Goal: Information Seeking & Learning: Learn about a topic

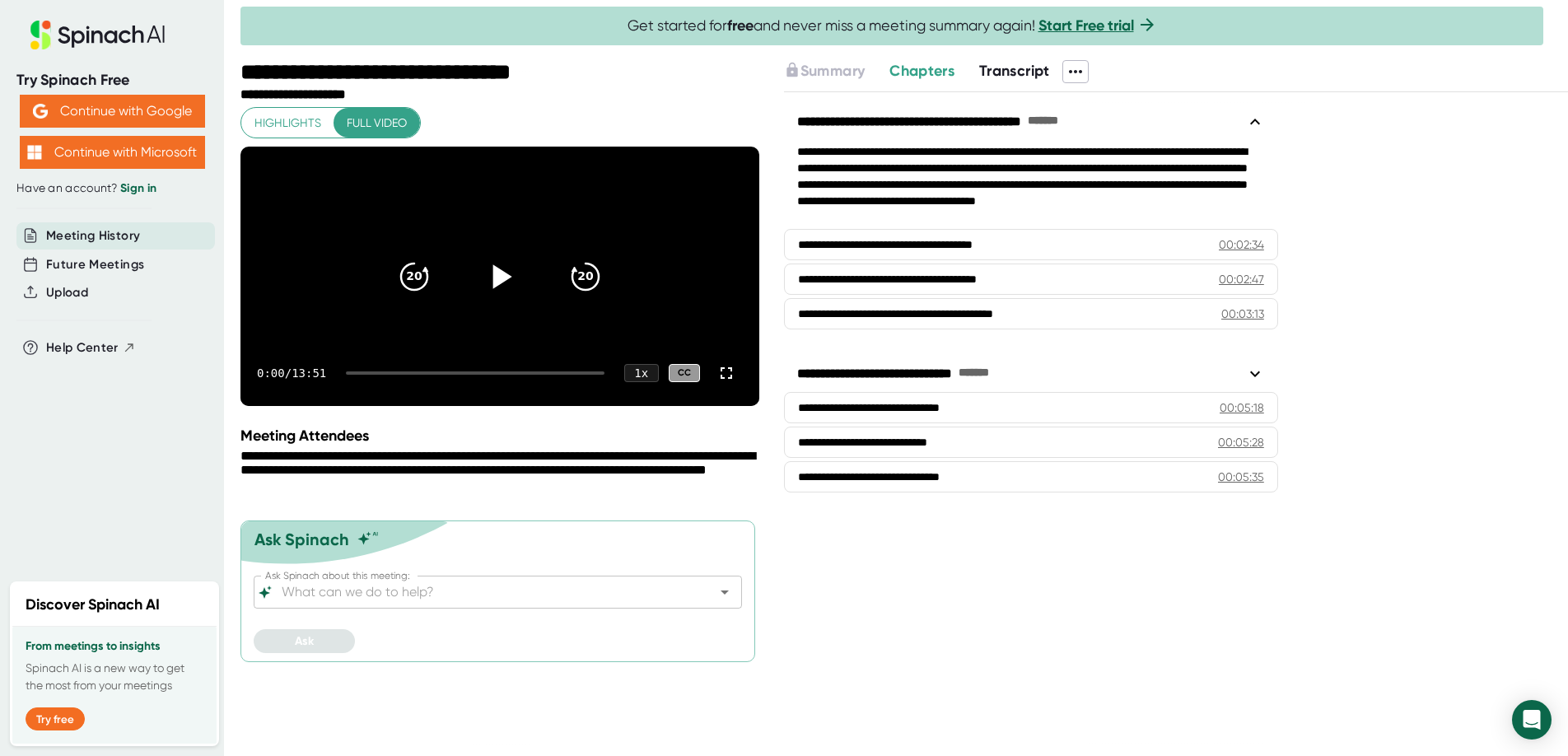
click at [503, 286] on icon at bounding box center [499, 275] width 41 height 41
